Goal: Task Accomplishment & Management: Manage account settings

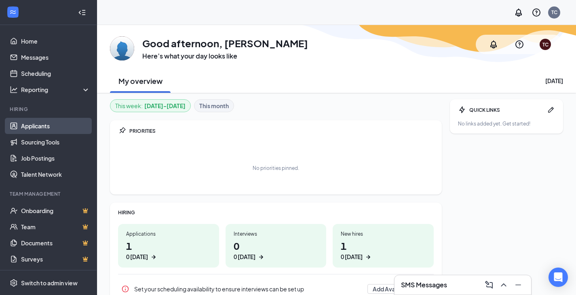
click at [40, 126] on link "Applicants" at bounding box center [55, 126] width 69 height 16
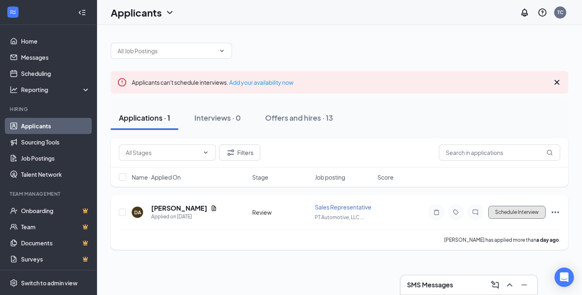
click at [521, 214] on button "Schedule Interview" at bounding box center [516, 212] width 57 height 13
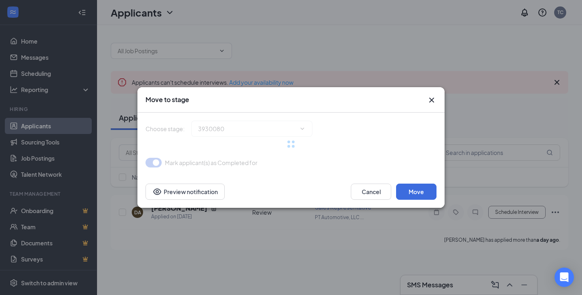
type input "Additional Information (next stage)"
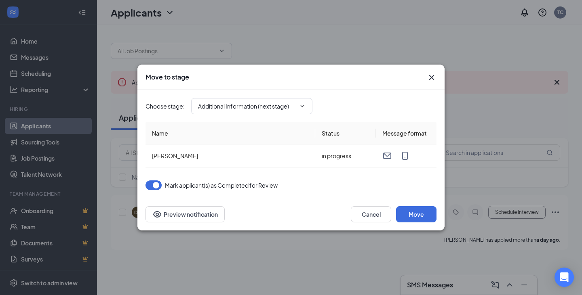
click at [434, 76] on icon "Cross" at bounding box center [432, 78] width 10 height 10
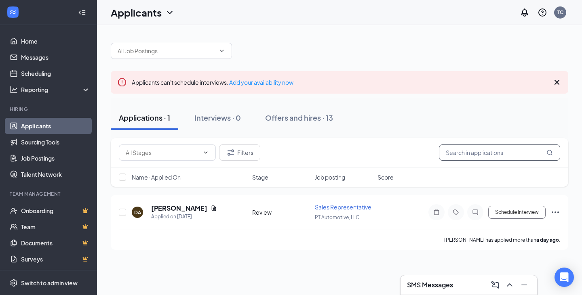
click at [461, 156] on input "text" at bounding box center [499, 153] width 121 height 16
click at [553, 213] on icon "Ellipses" at bounding box center [555, 213] width 10 height 10
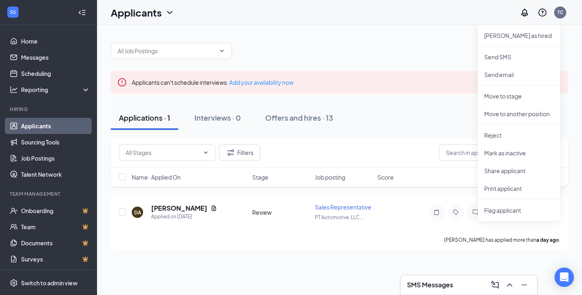
click at [309, 288] on div "Applicants can't schedule interviews. Add your availability now Applications · …" at bounding box center [339, 160] width 485 height 270
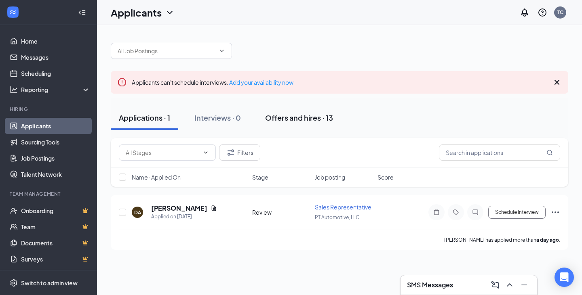
click at [276, 119] on div "Offers and hires · 13" at bounding box center [299, 118] width 68 height 10
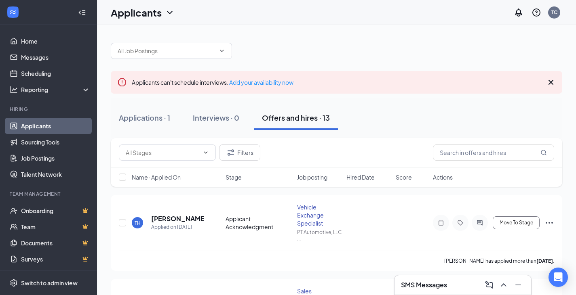
click at [401, 125] on div "Applications · 1 Interviews · 0 Offers and hires · 13" at bounding box center [336, 118] width 451 height 24
